Goal: Check status: Check status

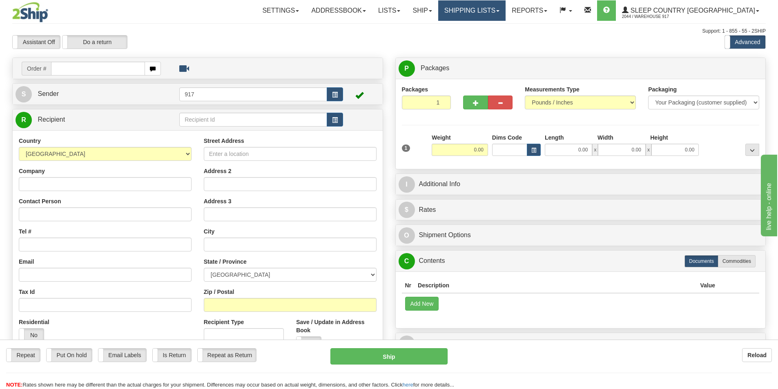
click at [483, 11] on link "Shipping lists" at bounding box center [471, 10] width 67 height 20
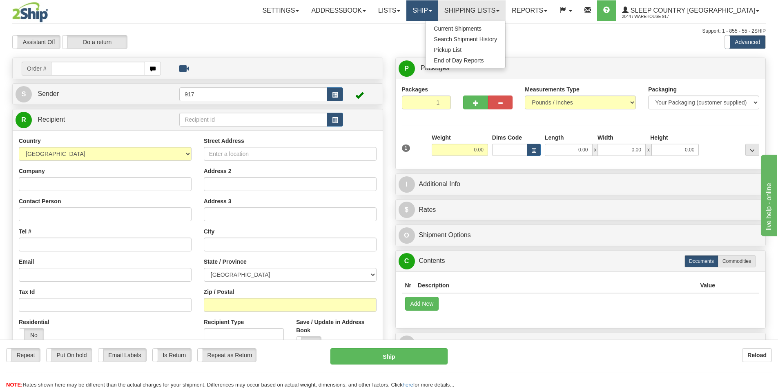
click at [432, 11] on span at bounding box center [430, 11] width 3 height 2
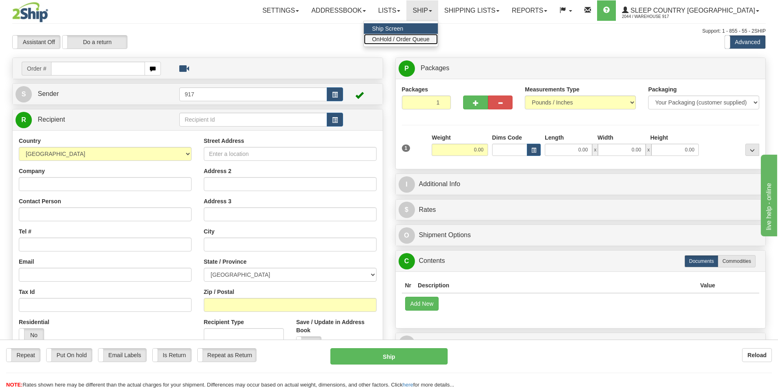
click at [428, 42] on span "OnHold / Order Queue" at bounding box center [401, 39] width 58 height 7
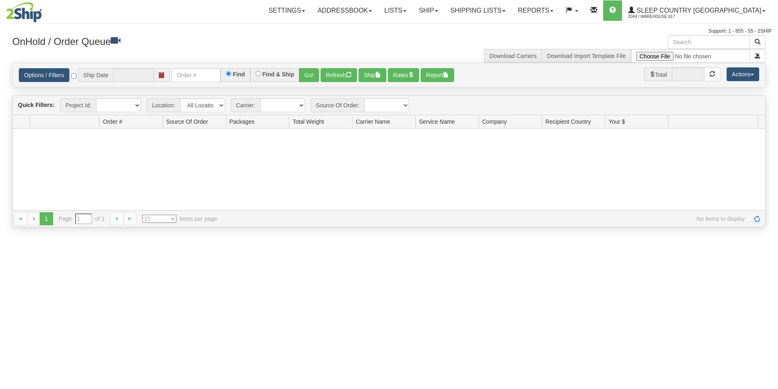
type input "[DATE]"
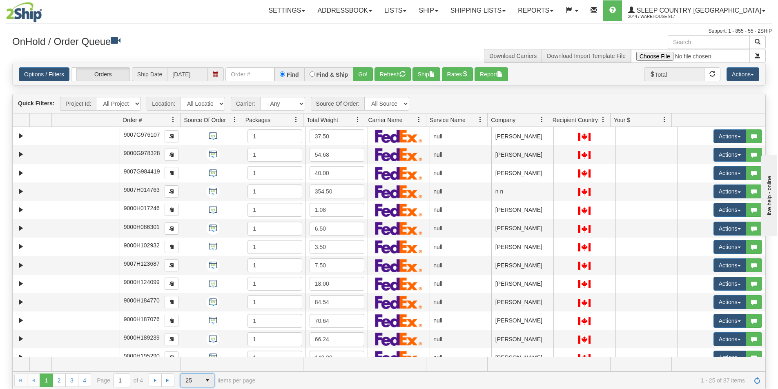
click at [198, 385] on span "25" at bounding box center [191, 380] width 20 height 13
click at [197, 370] on li "100" at bounding box center [198, 367] width 34 height 11
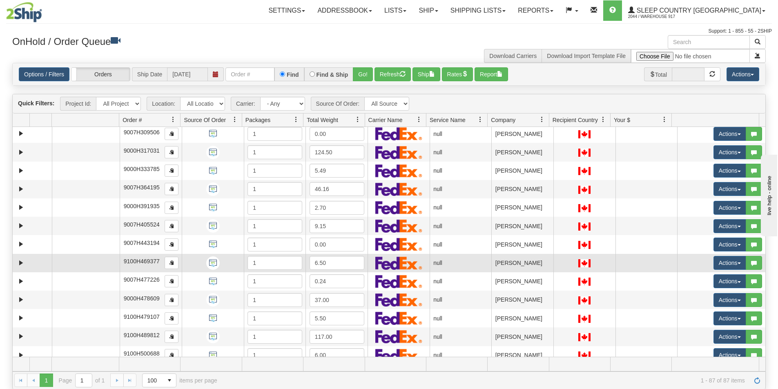
scroll to position [123, 0]
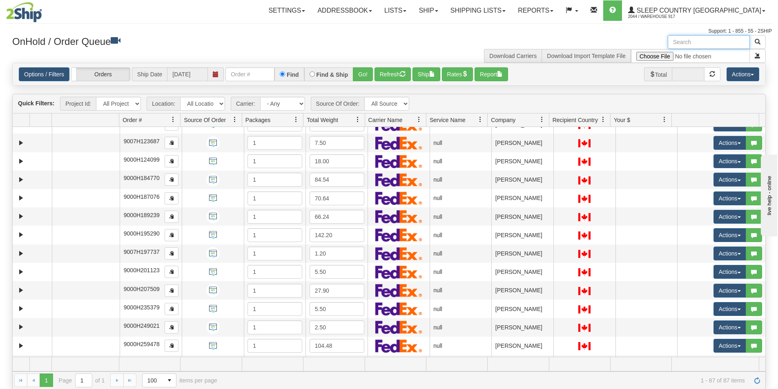
click at [733, 41] on input "text" at bounding box center [709, 42] width 82 height 14
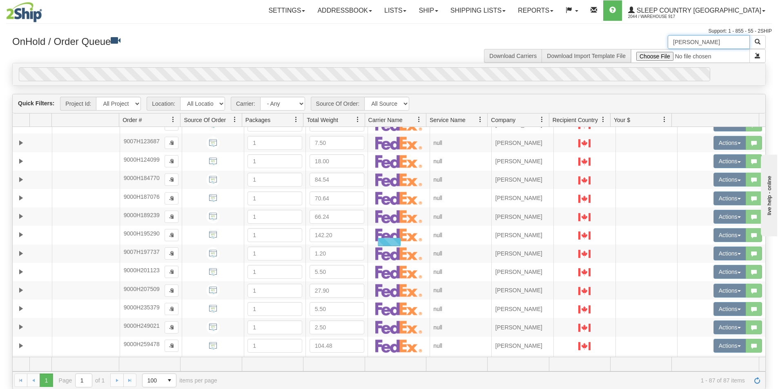
scroll to position [0, 0]
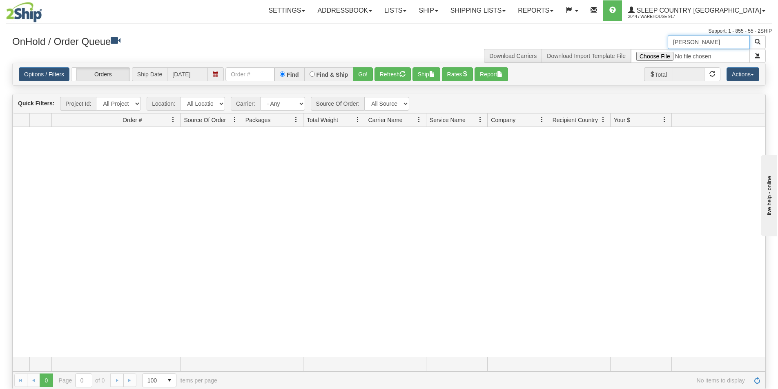
drag, startPoint x: 693, startPoint y: 40, endPoint x: 641, endPoint y: 45, distance: 52.5
click at [641, 45] on div "[PERSON_NAME] Download Carriers Download Import Template File" at bounding box center [580, 49] width 383 height 28
click at [717, 45] on input "l*n 2K9" at bounding box center [709, 42] width 82 height 14
click at [211, 74] on span at bounding box center [216, 74] width 16 height 14
type input "l8n 2k9"
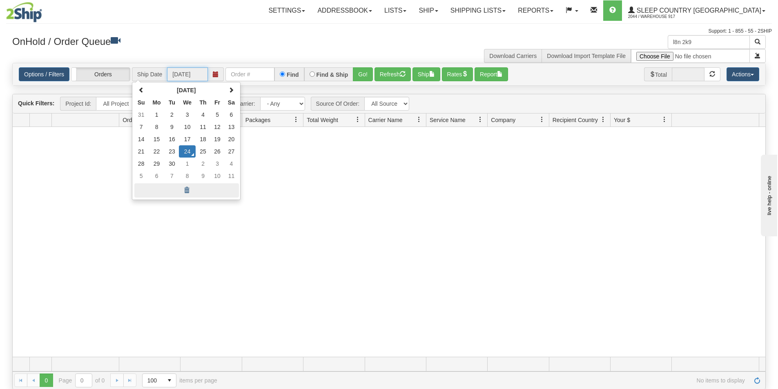
click at [184, 192] on span at bounding box center [186, 190] width 105 height 14
click at [333, 296] on div at bounding box center [389, 242] width 753 height 230
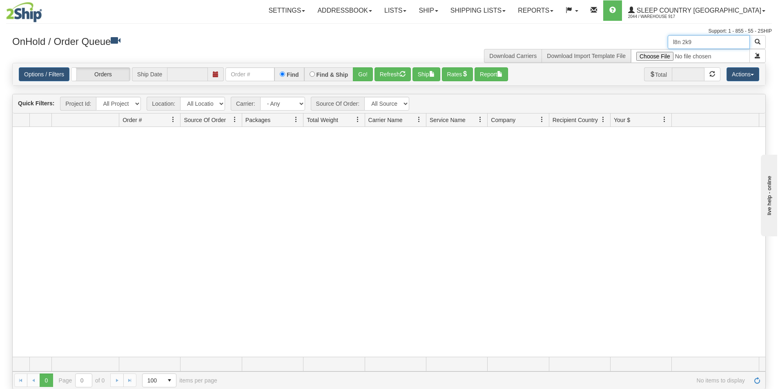
click at [719, 39] on input "l8n 2k9" at bounding box center [709, 42] width 82 height 14
type input "[PERSON_NAME]"
